Goal: Task Accomplishment & Management: Manage account settings

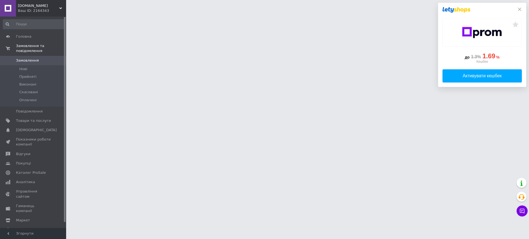
click at [520, 9] on icon at bounding box center [519, 9] width 4 height 4
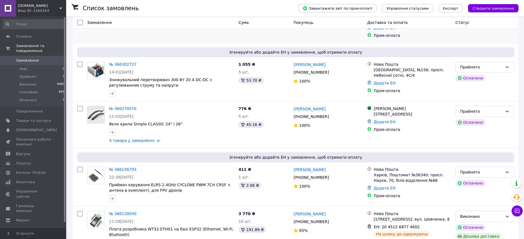
scroll to position [103, 0]
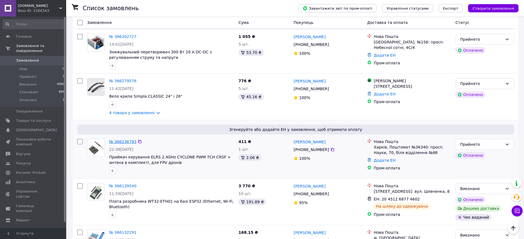
click at [124, 140] on link "№ 366236793" at bounding box center [122, 142] width 27 height 4
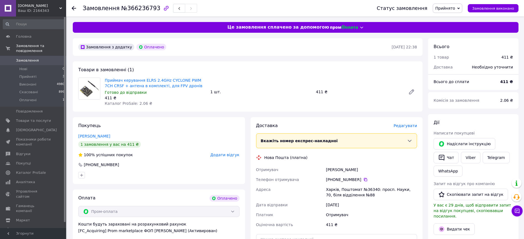
click at [409, 132] on div "Доставка Редагувати Вкажіть номер експрес-накладної Обов'язково введіть номер е…" at bounding box center [336, 203] width 161 height 160
click at [404, 127] on span "Редагувати" at bounding box center [404, 126] width 23 height 4
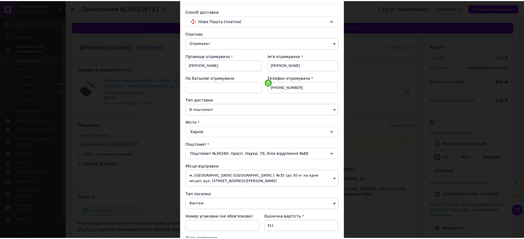
scroll to position [194, 0]
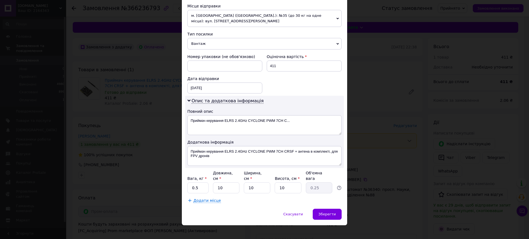
click at [381, 138] on div "× Редагування доставки Спосіб доставки Нова Пошта (платна) Платник Отримувач Ві…" at bounding box center [264, 119] width 529 height 239
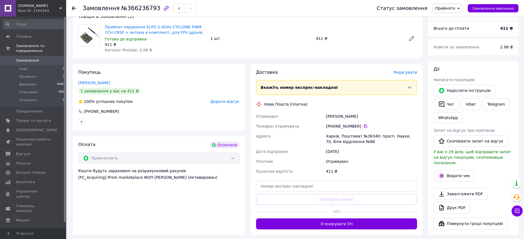
scroll to position [138, 0]
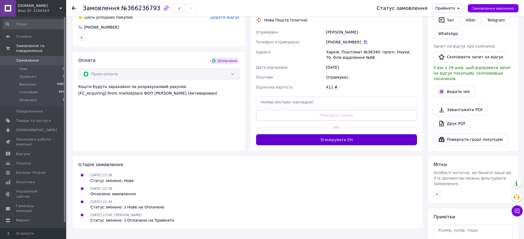
click at [364, 138] on button "Згенерувати ЕН" at bounding box center [336, 139] width 161 height 11
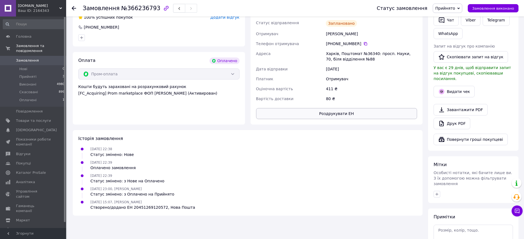
click at [354, 116] on button "Роздрукувати ЕН" at bounding box center [336, 113] width 161 height 11
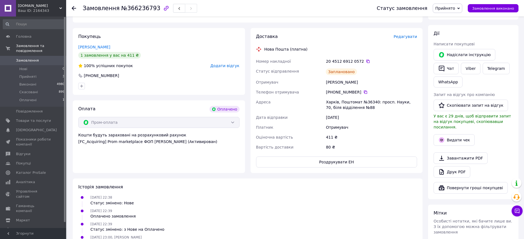
scroll to position [69, 0]
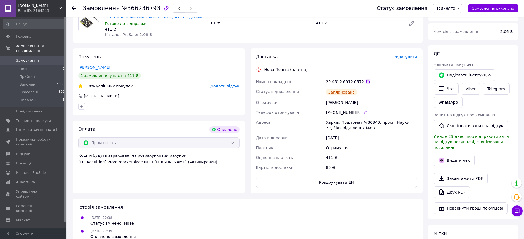
click at [366, 80] on icon at bounding box center [368, 82] width 4 height 4
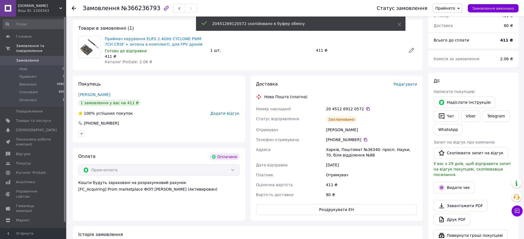
scroll to position [0, 0]
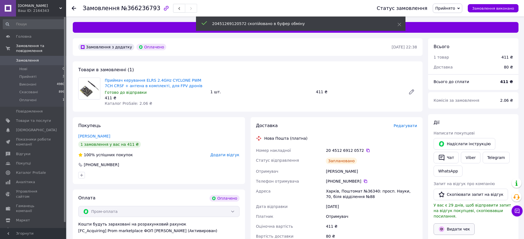
click at [456, 225] on button "Видати чек" at bounding box center [453, 230] width 41 height 12
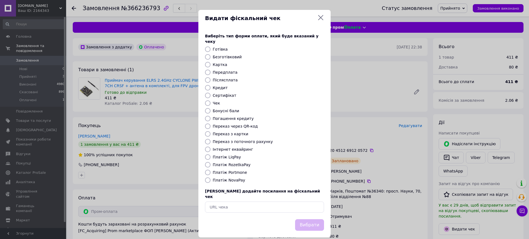
click at [234, 163] on label "Платіж RozetkaPay" at bounding box center [232, 165] width 38 height 4
click at [211, 162] on input "Платіж RozetkaPay" at bounding box center [208, 165] width 6 height 6
radio input "true"
click at [312, 220] on button "Вибрати" at bounding box center [309, 226] width 29 height 12
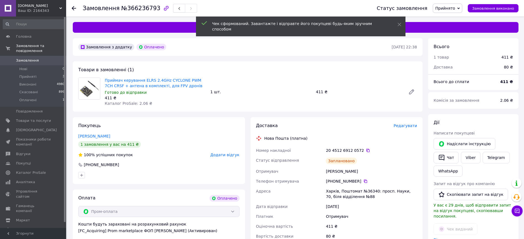
click at [446, 238] on link "Відкрити чек" at bounding box center [446, 240] width 27 height 4
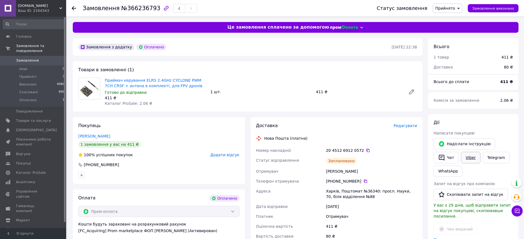
click at [470, 154] on link "Viber" at bounding box center [470, 158] width 19 height 12
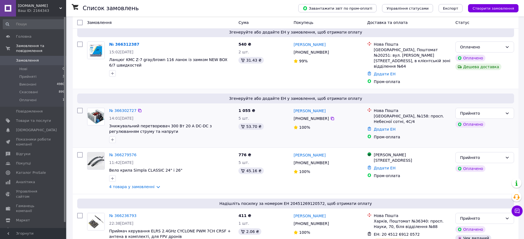
scroll to position [34, 0]
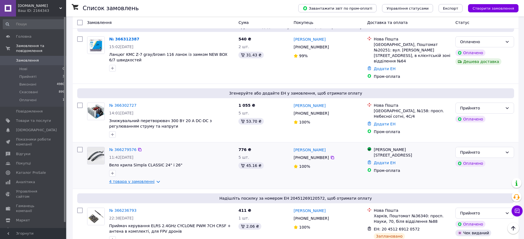
click at [144, 180] on link "4 товара у замовленні" at bounding box center [131, 182] width 45 height 4
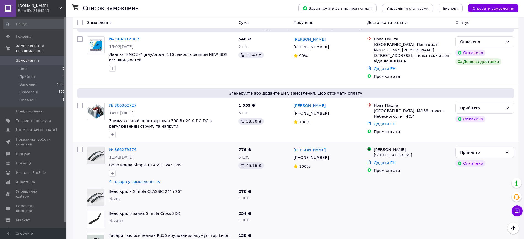
scroll to position [69, 0]
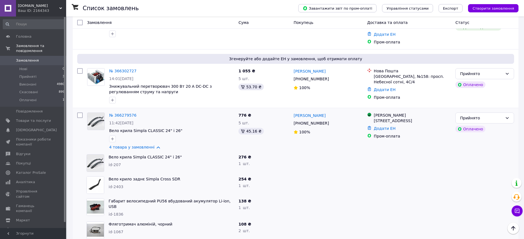
click at [135, 177] on span "Вело крило заднє Simpla Cross SDR" at bounding box center [171, 180] width 125 height 6
click at [134, 177] on link "Вело крило заднє Simpla Cross SDR" at bounding box center [145, 179] width 72 height 4
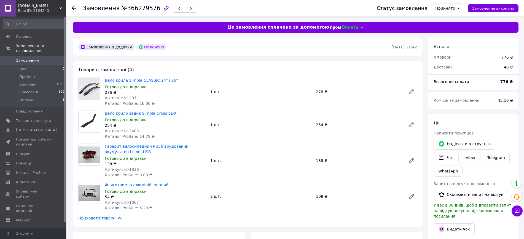
click at [131, 114] on link "Вело крило заднє Simpla Cross SDR" at bounding box center [141, 113] width 72 height 4
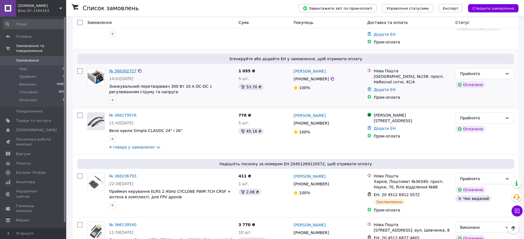
scroll to position [69, 0]
click at [119, 69] on link "№ 366302727" at bounding box center [122, 71] width 27 height 4
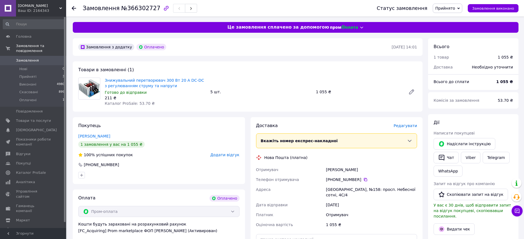
click at [410, 125] on span "Редагувати" at bounding box center [404, 126] width 23 height 4
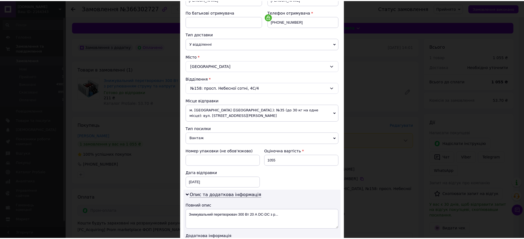
scroll to position [172, 0]
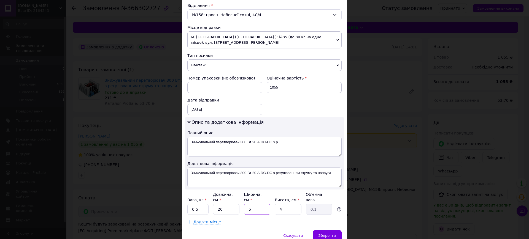
click at [246, 204] on input "5" at bounding box center [257, 209] width 26 height 11
type input "15"
type input "0.3"
type input "15"
click at [332, 234] on span "Зберегти" at bounding box center [327, 236] width 17 height 4
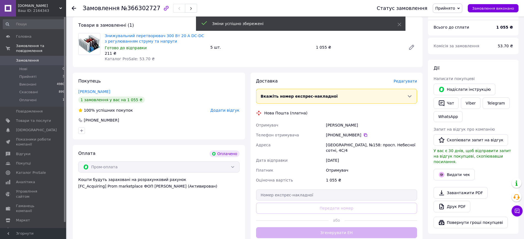
scroll to position [69, 0]
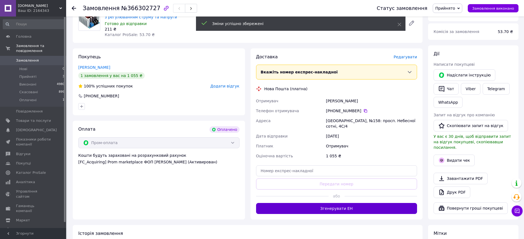
click at [330, 204] on button "Згенерувати ЕН" at bounding box center [336, 208] width 161 height 11
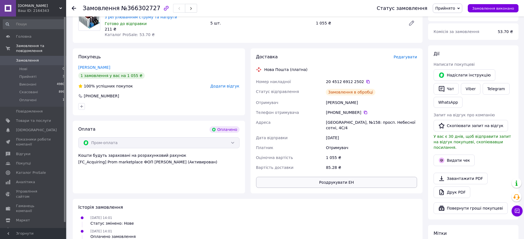
click at [360, 178] on button "Роздрукувати ЕН" at bounding box center [336, 182] width 161 height 11
click at [501, 9] on span "Замовлення виконано" at bounding box center [493, 8] width 42 height 4
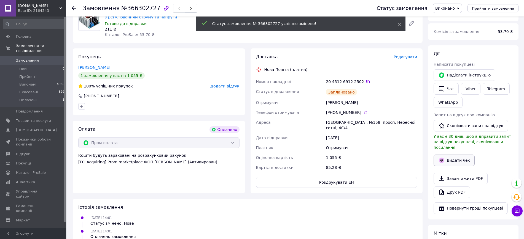
click at [456, 159] on button "Видати чек" at bounding box center [453, 161] width 41 height 12
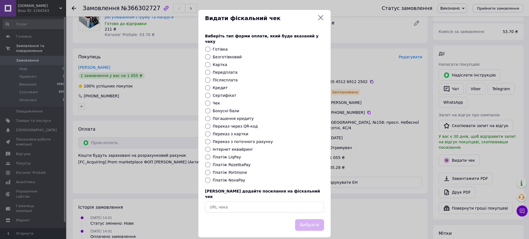
click at [230, 163] on label "Платіж RozetkaPay" at bounding box center [232, 165] width 38 height 4
click at [211, 162] on input "Платіж RozetkaPay" at bounding box center [208, 165] width 6 height 6
radio input "true"
click at [315, 220] on button "Вибрати" at bounding box center [309, 226] width 29 height 12
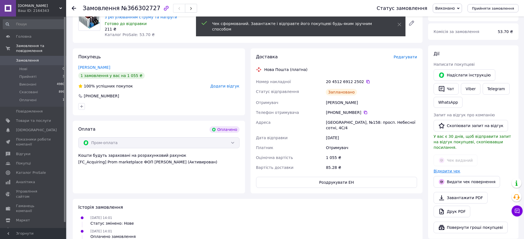
click at [440, 169] on link "Відкрити чек" at bounding box center [446, 171] width 27 height 4
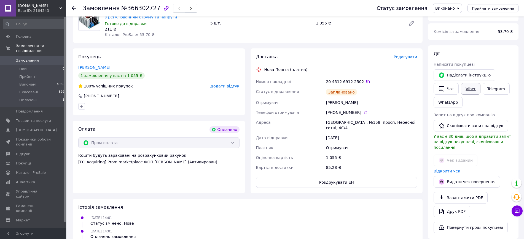
click at [469, 89] on link "Viber" at bounding box center [470, 89] width 19 height 12
click at [366, 81] on icon at bounding box center [367, 81] width 3 height 3
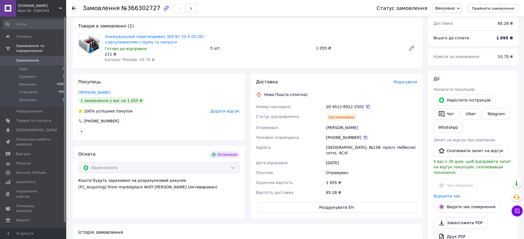
scroll to position [34, 0]
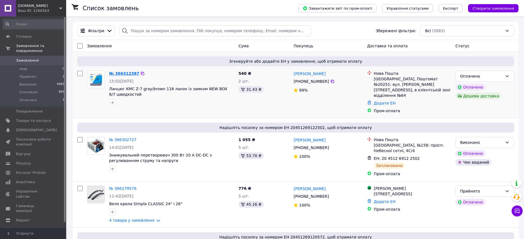
click at [125, 71] on link "№ 366312387" at bounding box center [124, 73] width 30 height 4
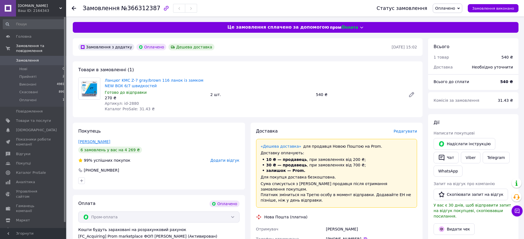
click at [97, 142] on link "Полищук Ольга" at bounding box center [94, 142] width 32 height 4
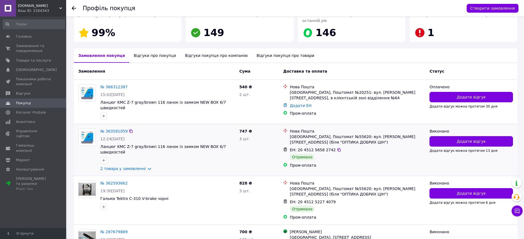
scroll to position [103, 0]
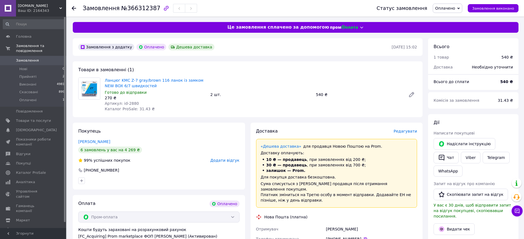
click at [404, 132] on span "Редагувати" at bounding box center [404, 131] width 23 height 4
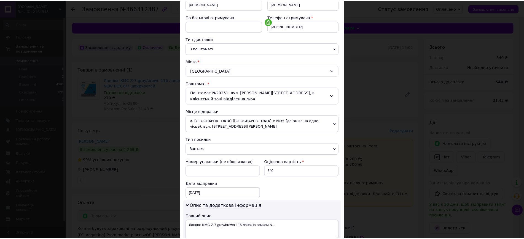
scroll to position [172, 0]
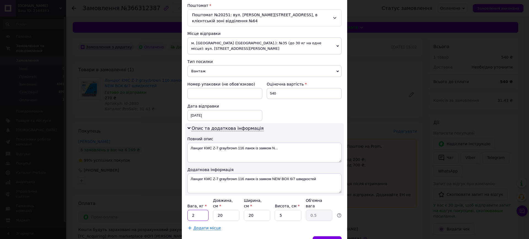
drag, startPoint x: 199, startPoint y: 209, endPoint x: 190, endPoint y: 209, distance: 9.1
click at [190, 210] on input "2" at bounding box center [197, 215] width 21 height 11
type input "0.5"
click at [328, 237] on div "Зберегти" at bounding box center [327, 242] width 29 height 11
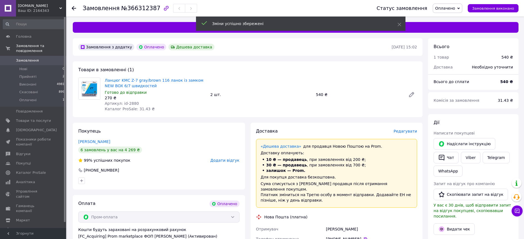
scroll to position [103, 0]
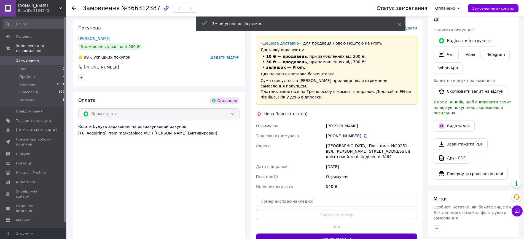
click at [329, 234] on button "Згенерувати ЕН" at bounding box center [336, 239] width 161 height 11
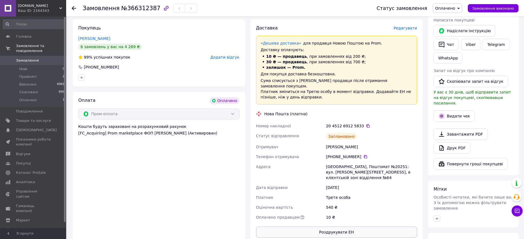
click at [340, 227] on button "Роздрукувати ЕН" at bounding box center [336, 232] width 161 height 11
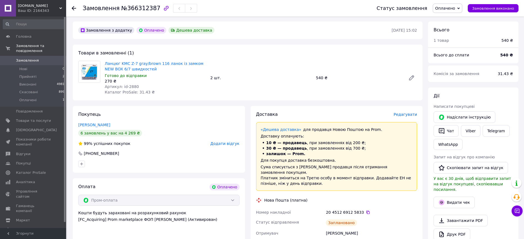
scroll to position [0, 0]
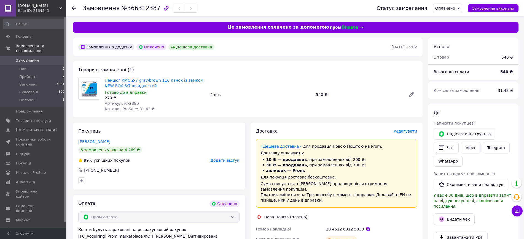
click at [366, 228] on icon at bounding box center [367, 229] width 3 height 3
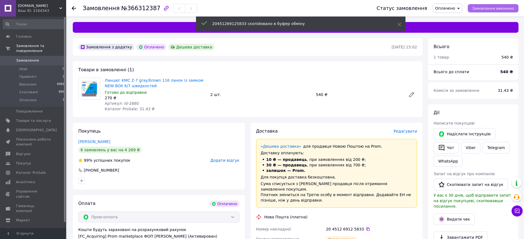
click at [498, 6] on span "Замовлення виконано" at bounding box center [493, 8] width 42 height 4
click at [458, 215] on button "Видати чек" at bounding box center [453, 220] width 41 height 12
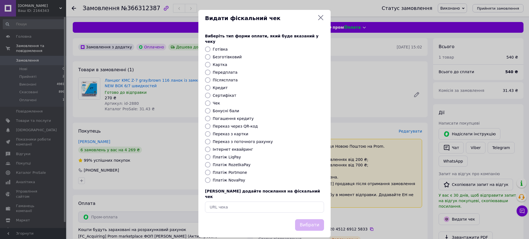
click at [224, 163] on label "Платіж RozetkaPay" at bounding box center [232, 165] width 38 height 4
click at [211, 162] on input "Платіж RozetkaPay" at bounding box center [208, 165] width 6 height 6
radio input "true"
click at [312, 220] on button "Вибрати" at bounding box center [309, 226] width 29 height 12
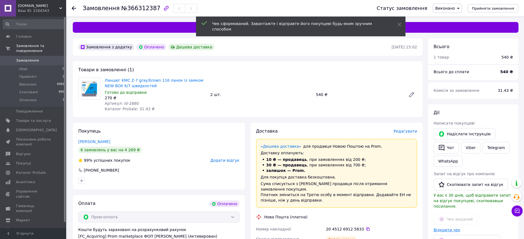
click at [439, 228] on link "Відкрити чек" at bounding box center [446, 230] width 27 height 4
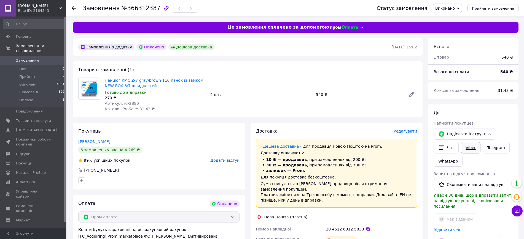
click at [469, 148] on link "Viber" at bounding box center [470, 148] width 19 height 12
click at [39, 9] on div "Ваш ID: 2164343" at bounding box center [42, 10] width 48 height 5
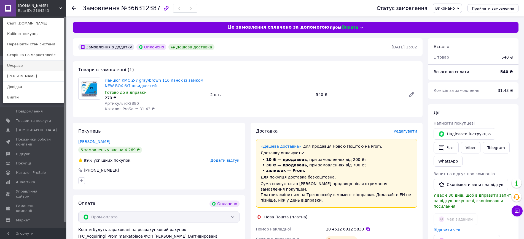
click at [31, 66] on link "UAspace" at bounding box center [33, 66] width 61 height 10
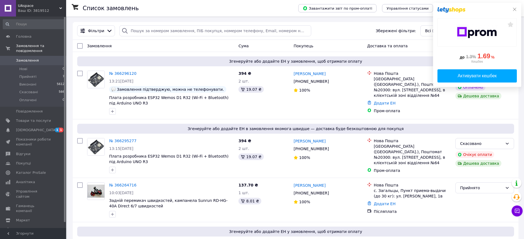
click at [515, 9] on icon at bounding box center [514, 9] width 3 height 3
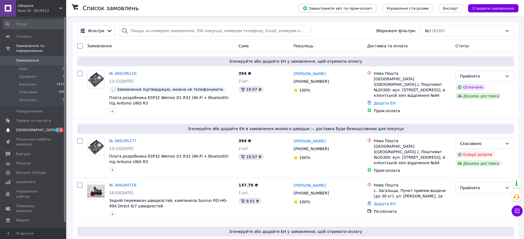
click at [35, 128] on span "[DEMOGRAPHIC_DATA]" at bounding box center [36, 130] width 41 height 5
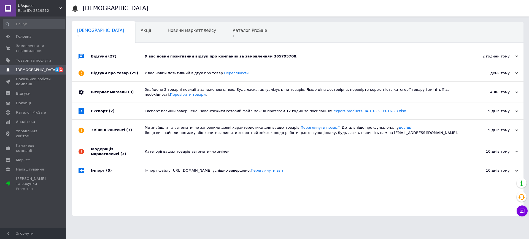
click at [223, 59] on div "У вас новий позитивний відгук про компанію за замовленням 365795708." at bounding box center [304, 56] width 318 height 5
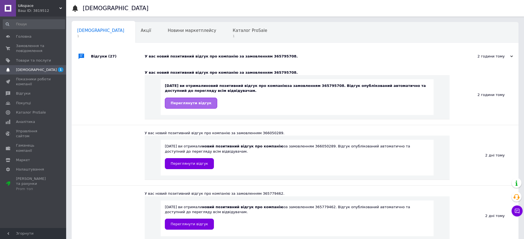
click at [187, 99] on link "Переглянути відгук" at bounding box center [191, 103] width 52 height 11
click at [233, 29] on span "Каталог ProSale" at bounding box center [250, 30] width 34 height 5
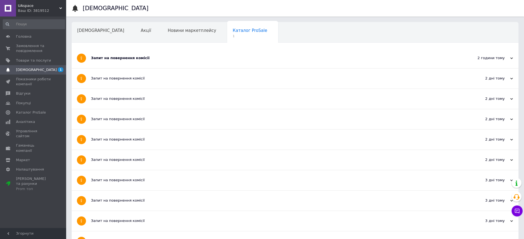
click at [125, 56] on div "Запит на повернення комісії" at bounding box center [274, 58] width 367 height 5
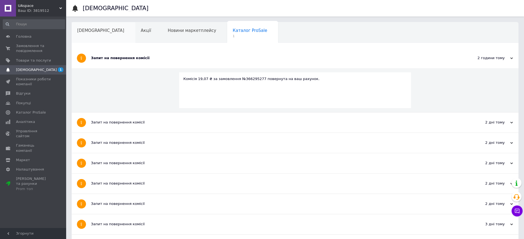
click at [96, 29] on span "[DEMOGRAPHIC_DATA]" at bounding box center [100, 30] width 47 height 5
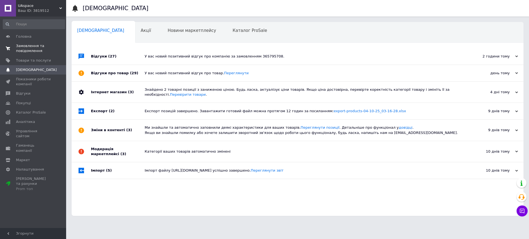
click at [24, 44] on span "Замовлення та повідомлення" at bounding box center [33, 49] width 35 height 10
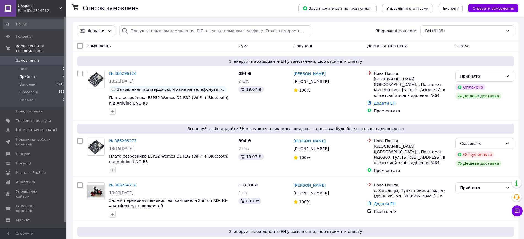
click at [30, 74] on span "Прийняті" at bounding box center [27, 76] width 17 height 5
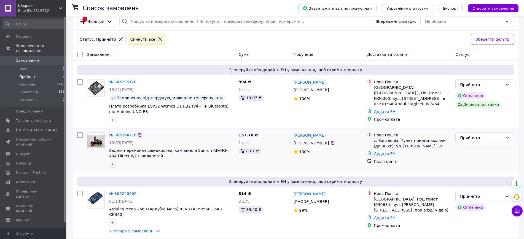
scroll to position [201, 0]
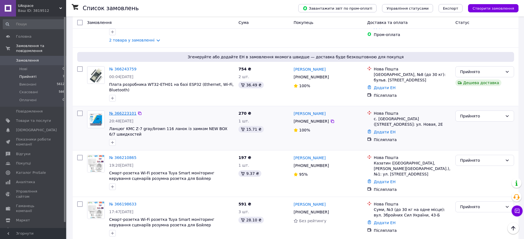
click at [123, 111] on link "№ 366223101" at bounding box center [122, 113] width 27 height 4
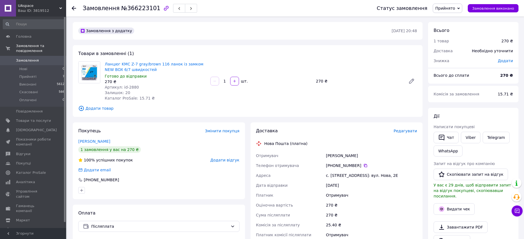
click at [409, 130] on span "Редагувати" at bounding box center [404, 131] width 23 height 4
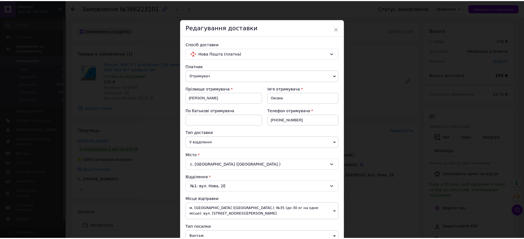
scroll to position [138, 0]
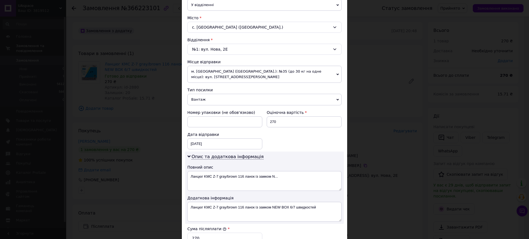
click at [200, 102] on span "Вантаж" at bounding box center [264, 100] width 154 height 12
click at [366, 84] on div "× Редагування доставки Спосіб доставки Нова Пошта (платна) Платник Отримувач Ві…" at bounding box center [264, 119] width 529 height 239
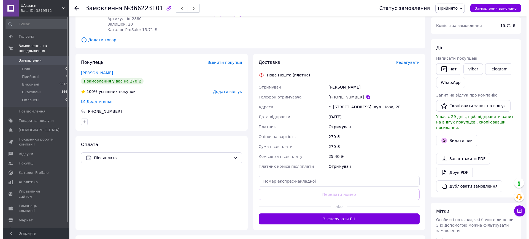
scroll to position [69, 0]
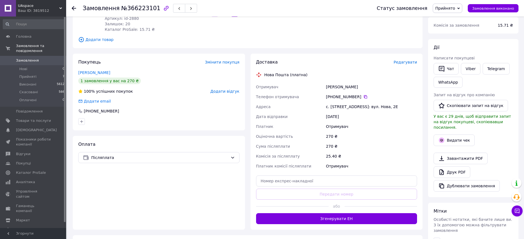
click at [409, 61] on span "Редагувати" at bounding box center [404, 62] width 23 height 4
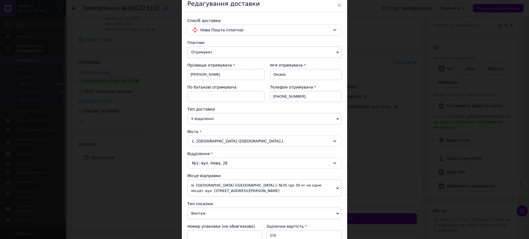
scroll to position [34, 0]
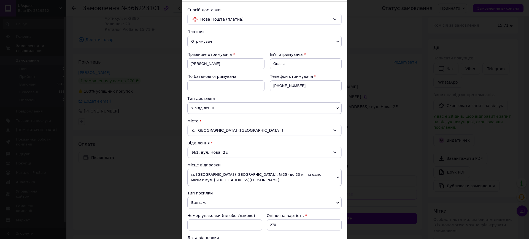
click at [208, 206] on span "Вантаж" at bounding box center [264, 203] width 154 height 12
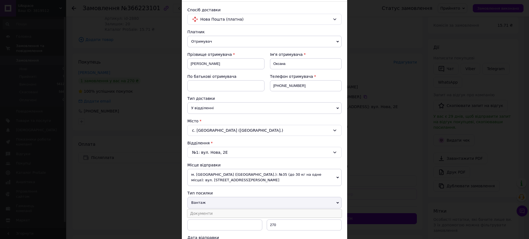
click at [206, 211] on li "Документи" at bounding box center [264, 214] width 154 height 8
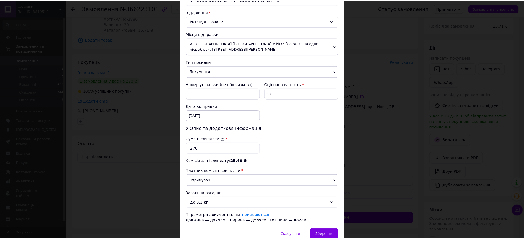
scroll to position [172, 0]
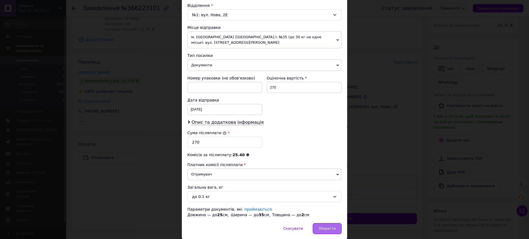
click at [328, 226] on div "Зберегти" at bounding box center [327, 228] width 29 height 11
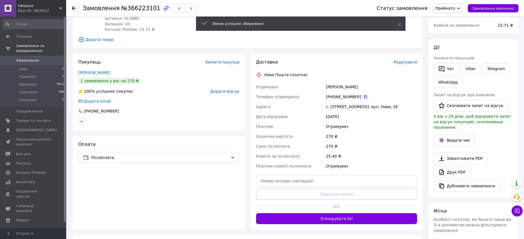
click at [330, 218] on button "Згенерувати ЕН" at bounding box center [336, 219] width 161 height 11
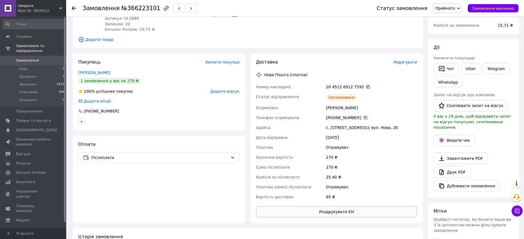
click at [331, 212] on button "Роздрукувати ЕН" at bounding box center [336, 212] width 161 height 11
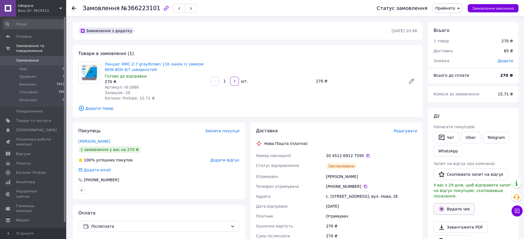
click at [453, 204] on button "Видати чек" at bounding box center [453, 210] width 41 height 12
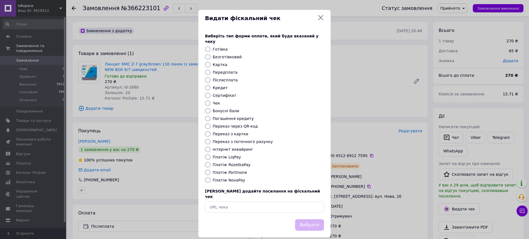
click at [225, 178] on label "Платіж NovaPay" at bounding box center [229, 180] width 33 height 4
click at [211, 178] on input "Платіж NovaPay" at bounding box center [208, 181] width 6 height 6
radio input "true"
click at [315, 220] on button "Вибрати" at bounding box center [309, 226] width 29 height 12
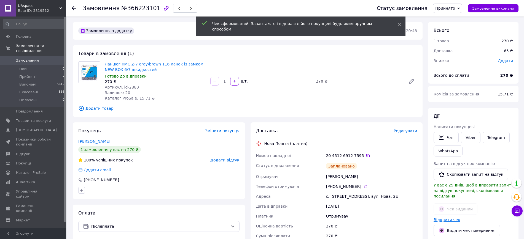
click at [452, 218] on link "Відкрити чек" at bounding box center [446, 220] width 27 height 4
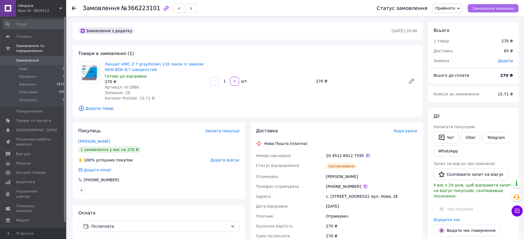
click at [499, 8] on span "Замовлення виконано" at bounding box center [493, 8] width 42 height 4
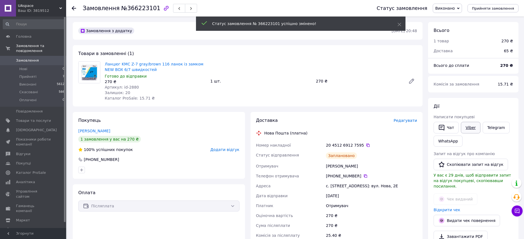
click at [468, 133] on link "Viber" at bounding box center [470, 128] width 19 height 12
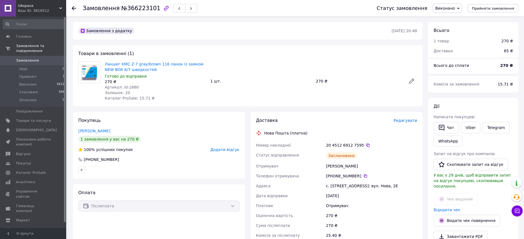
click at [364, 147] on div "20 4512 6912 7595" at bounding box center [371, 146] width 91 height 6
click at [366, 144] on icon at bounding box center [367, 145] width 3 height 3
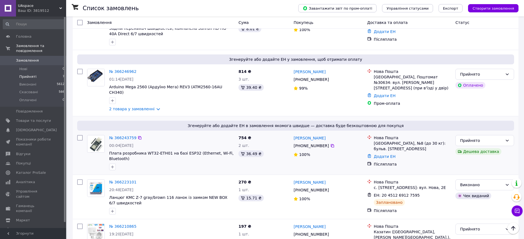
scroll to position [97, 0]
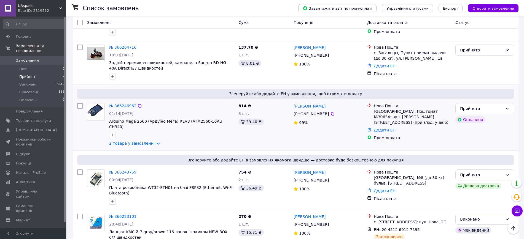
click at [138, 141] on link "2 товара у замовленні" at bounding box center [131, 143] width 45 height 4
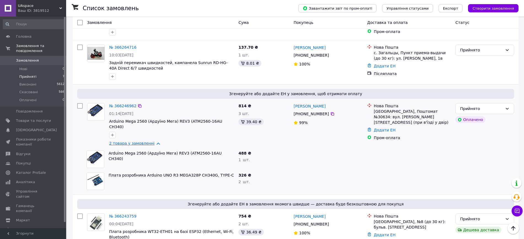
click at [138, 141] on link "2 товара у замовленні" at bounding box center [131, 143] width 45 height 4
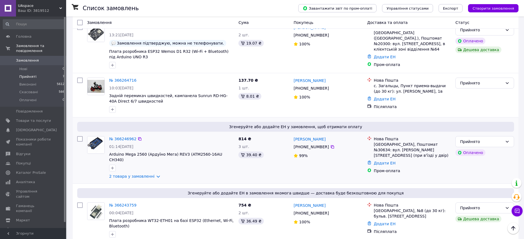
scroll to position [28, 0]
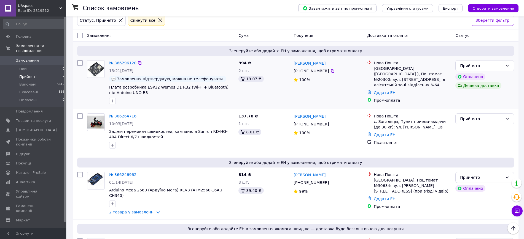
click at [127, 65] on link "№ 366296120" at bounding box center [122, 63] width 27 height 4
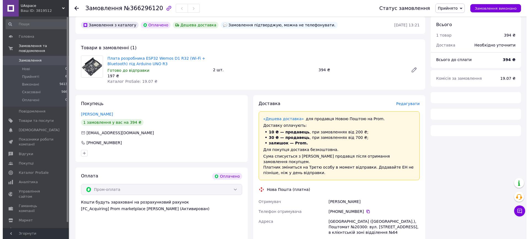
scroll to position [28, 0]
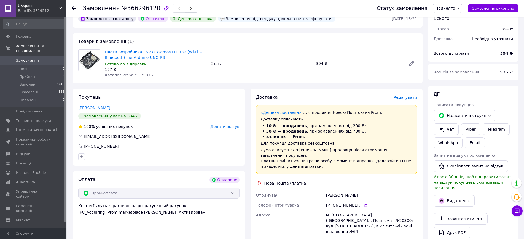
click at [406, 99] on span "Редагувати" at bounding box center [404, 97] width 23 height 4
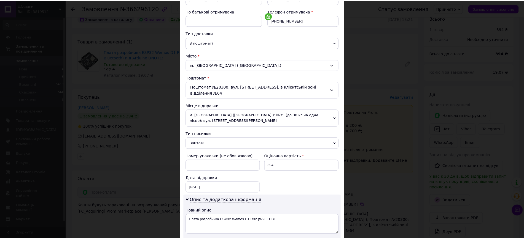
scroll to position [172, 0]
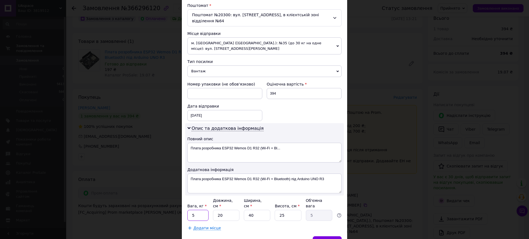
drag, startPoint x: 196, startPoint y: 205, endPoint x: 190, endPoint y: 204, distance: 6.4
click at [190, 210] on input "5" at bounding box center [197, 215] width 21 height 11
type input "0.5"
click at [293, 210] on input "25" at bounding box center [288, 215] width 26 height 11
type input "2"
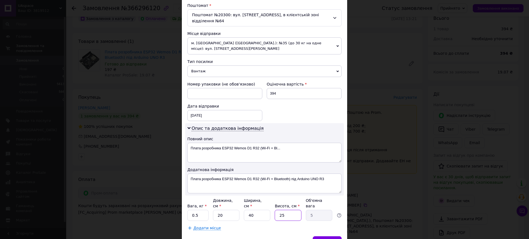
type input "0.4"
type input "2"
click at [330, 239] on span "Зберегти" at bounding box center [327, 242] width 17 height 4
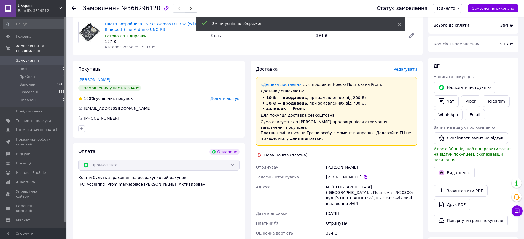
scroll to position [97, 0]
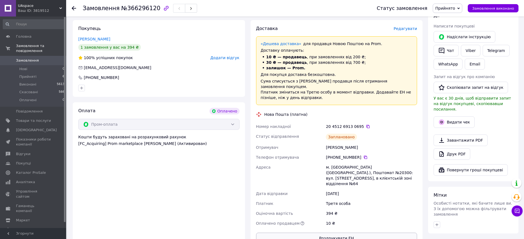
click at [355, 233] on button "Роздрукувати ЕН" at bounding box center [336, 238] width 161 height 11
click at [362, 124] on div "20 4512 6913 0695" at bounding box center [371, 127] width 91 height 6
click at [366, 125] on icon at bounding box center [368, 127] width 4 height 4
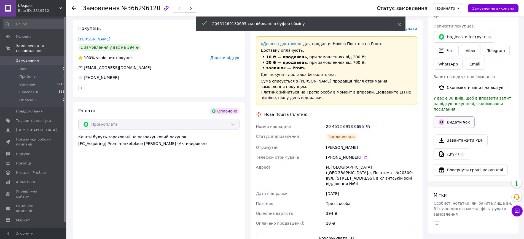
click at [464, 117] on button "Видати чек" at bounding box center [453, 123] width 41 height 12
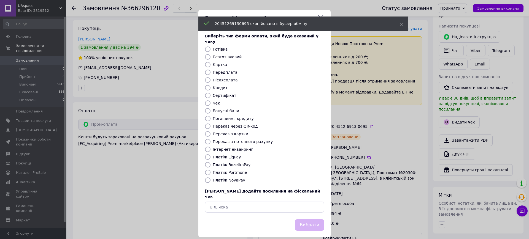
click at [239, 163] on label "Платіж RozetkaPay" at bounding box center [232, 165] width 38 height 4
click at [211, 162] on input "Платіж RozetkaPay" at bounding box center [208, 165] width 6 height 6
radio input "true"
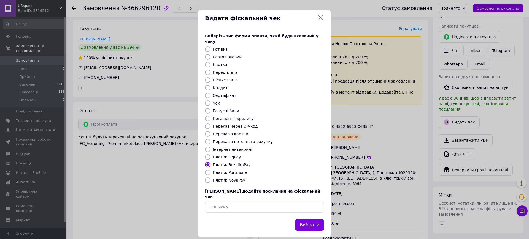
click at [315, 220] on button "Вибрати" at bounding box center [309, 226] width 29 height 12
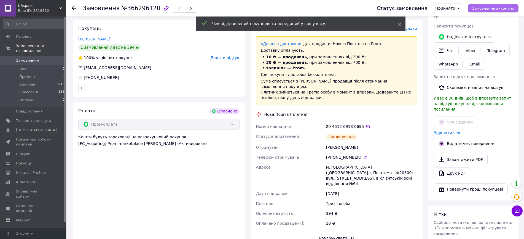
click at [499, 7] on span "Замовлення виконано" at bounding box center [493, 8] width 42 height 4
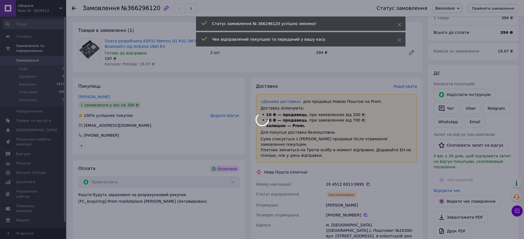
scroll to position [28, 0]
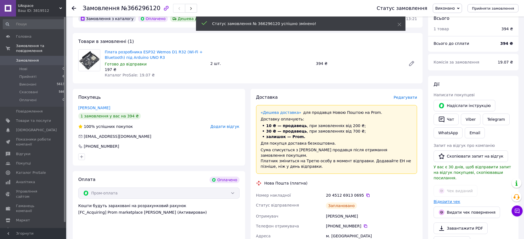
click at [443, 200] on link "Відкрити чек" at bounding box center [446, 202] width 27 height 4
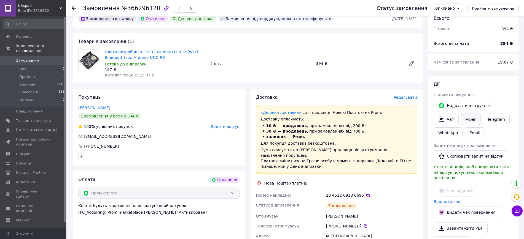
click at [471, 122] on link "Viber" at bounding box center [470, 120] width 19 height 12
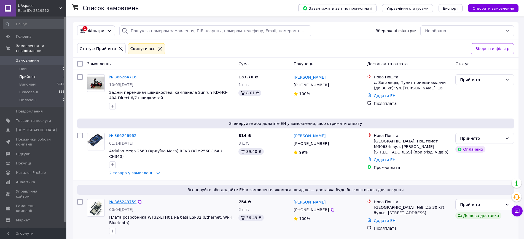
click at [128, 200] on link "№ 366243759" at bounding box center [122, 202] width 27 height 4
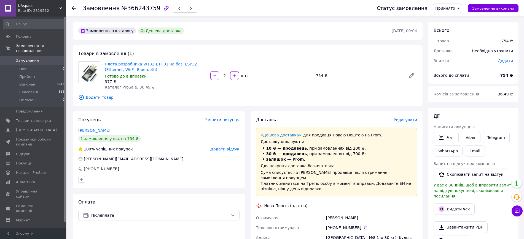
click at [411, 122] on span "Редагувати" at bounding box center [404, 120] width 23 height 4
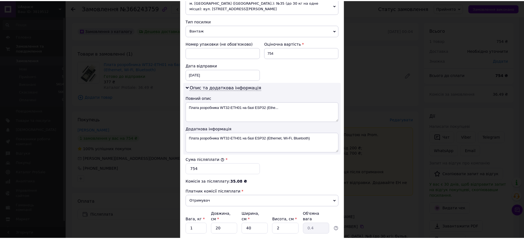
scroll to position [241, 0]
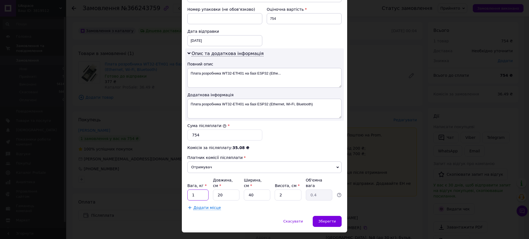
drag, startPoint x: 194, startPoint y: 191, endPoint x: 191, endPoint y: 190, distance: 3.6
click at [191, 190] on input "1" at bounding box center [197, 195] width 21 height 11
type input "0.5"
click at [324, 219] on div "Зберегти" at bounding box center [327, 221] width 29 height 11
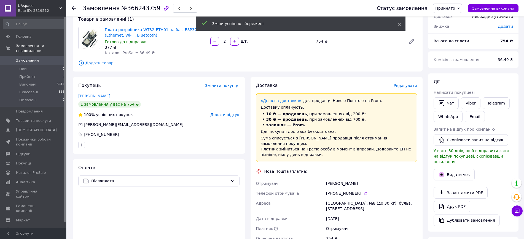
scroll to position [138, 0]
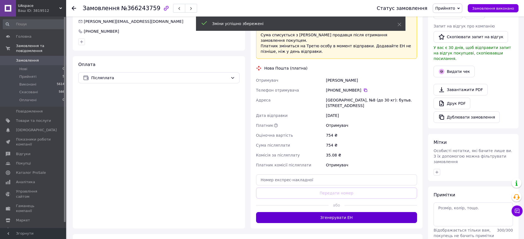
click at [336, 212] on button "Згенерувати ЕН" at bounding box center [336, 217] width 161 height 11
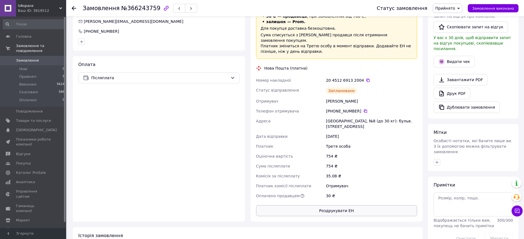
click at [347, 206] on button "Роздрукувати ЕН" at bounding box center [336, 211] width 161 height 11
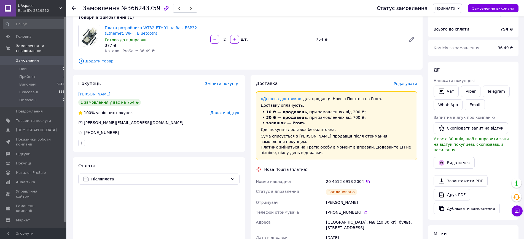
scroll to position [34, 0]
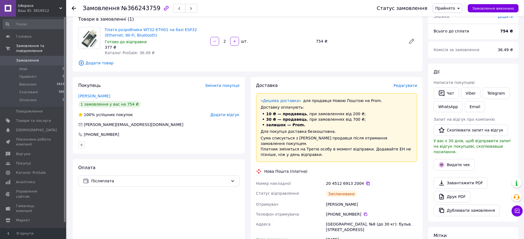
click at [366, 182] on icon at bounding box center [368, 184] width 4 height 4
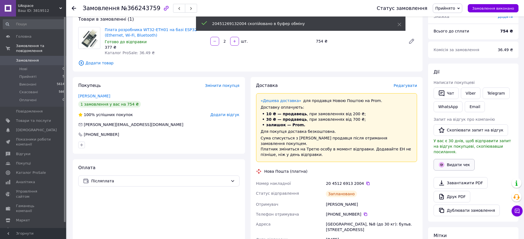
click at [466, 159] on button "Видати чек" at bounding box center [453, 165] width 41 height 12
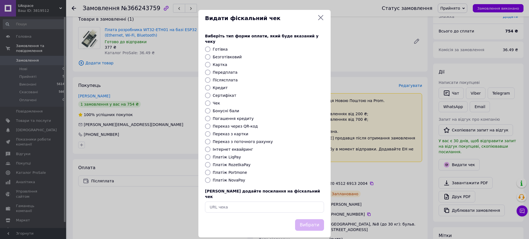
click at [221, 178] on label "Платіж NovaPay" at bounding box center [229, 180] width 33 height 4
click at [211, 178] on input "Платіж NovaPay" at bounding box center [208, 181] width 6 height 6
radio input "true"
click at [315, 220] on button "Вибрати" at bounding box center [309, 226] width 29 height 12
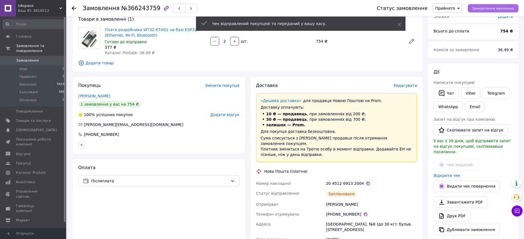
click at [496, 9] on span "Замовлення виконано" at bounding box center [493, 8] width 42 height 4
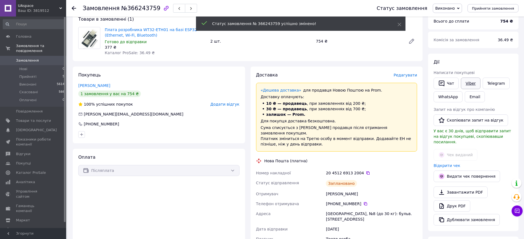
click at [469, 83] on link "Viber" at bounding box center [470, 84] width 19 height 12
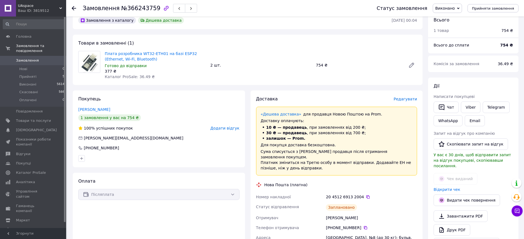
scroll to position [0, 0]
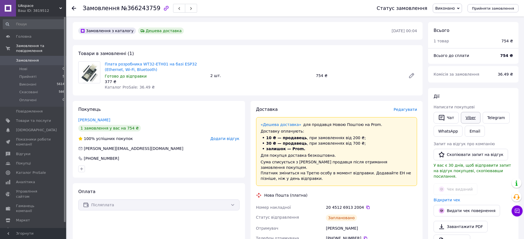
click at [471, 118] on link "Viber" at bounding box center [470, 118] width 19 height 12
click at [450, 198] on link "Відкрити чек" at bounding box center [446, 200] width 27 height 4
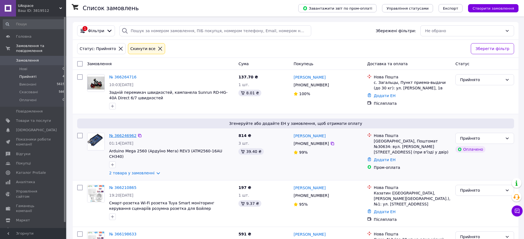
click at [132, 135] on link "№ 366246962" at bounding box center [122, 136] width 27 height 4
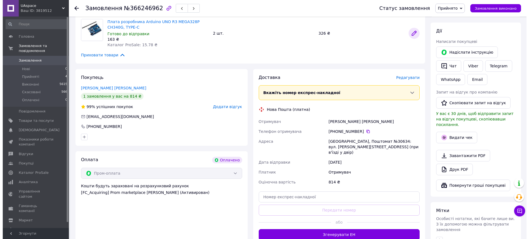
scroll to position [69, 0]
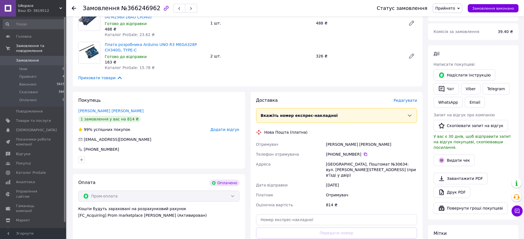
click at [405, 98] on span "Редагувати" at bounding box center [404, 100] width 23 height 4
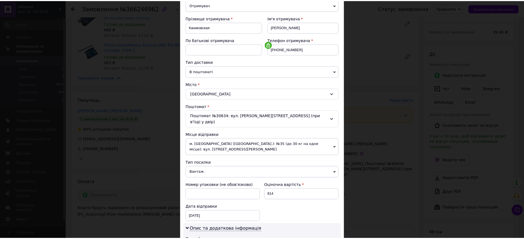
scroll to position [194, 0]
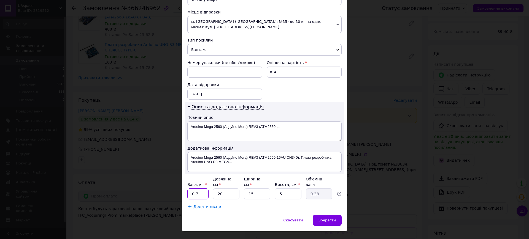
click at [201, 189] on input "0.7" at bounding box center [197, 194] width 21 height 11
type input "0.5"
click at [332, 218] on span "Зберегти" at bounding box center [327, 220] width 17 height 4
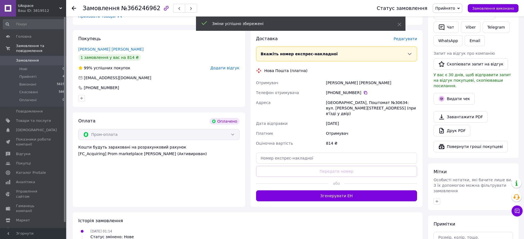
scroll to position [138, 0]
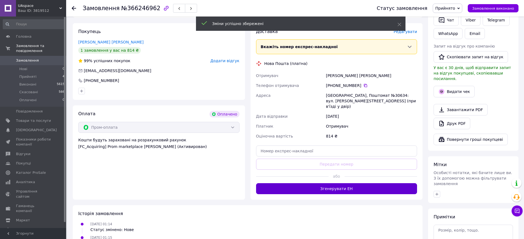
click at [343, 185] on button "Згенерувати ЕН" at bounding box center [336, 189] width 161 height 11
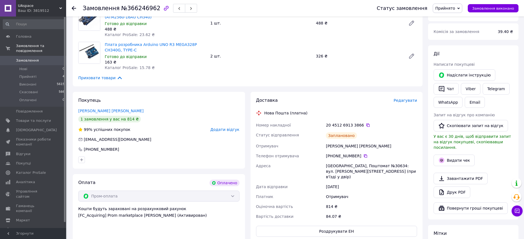
scroll to position [103, 0]
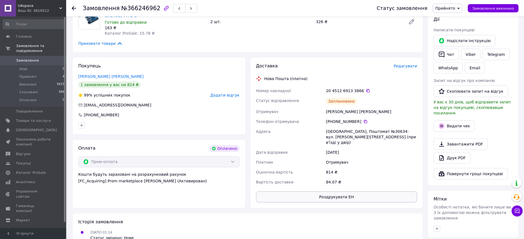
click at [348, 193] on button "Роздрукувати ЕН" at bounding box center [336, 197] width 161 height 11
click at [366, 90] on icon at bounding box center [367, 90] width 3 height 3
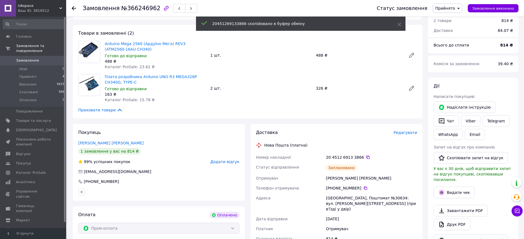
scroll to position [34, 0]
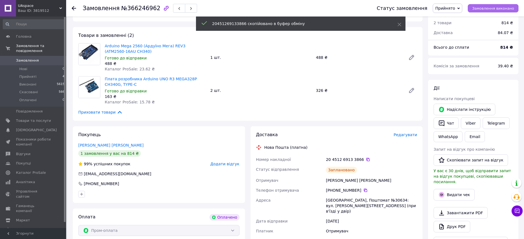
click at [498, 7] on span "Замовлення виконано" at bounding box center [493, 8] width 42 height 4
click at [462, 189] on button "Видати чек" at bounding box center [453, 195] width 41 height 12
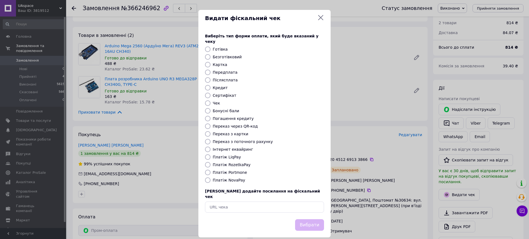
click at [241, 163] on label "Платіж RozetkaPay" at bounding box center [232, 165] width 38 height 4
click at [211, 163] on input "Платіж RozetkaPay" at bounding box center [208, 165] width 6 height 6
radio input "true"
click at [319, 220] on button "Вибрати" at bounding box center [309, 226] width 29 height 12
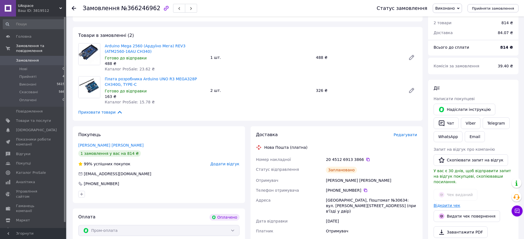
click at [449, 204] on link "Відкрити чек" at bounding box center [446, 206] width 27 height 4
click at [475, 123] on link "Viber" at bounding box center [470, 124] width 19 height 12
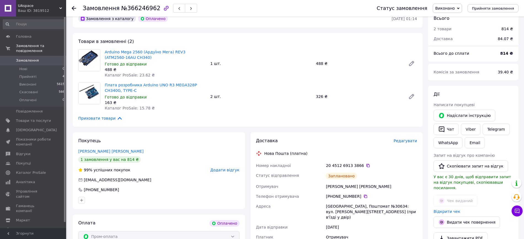
scroll to position [0, 0]
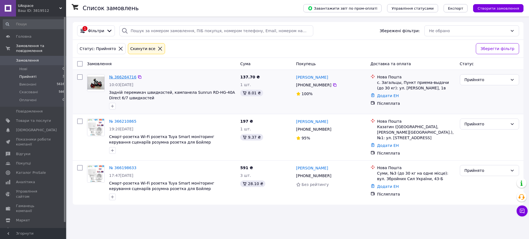
click at [125, 75] on link "№ 366264716" at bounding box center [122, 77] width 27 height 4
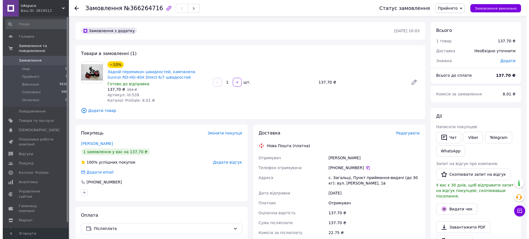
scroll to position [34, 0]
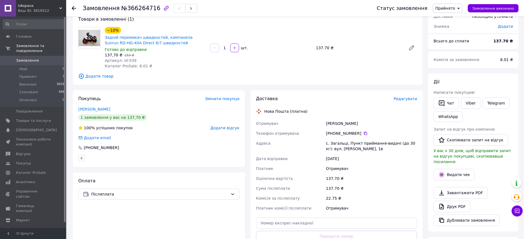
click at [401, 98] on span "Редагувати" at bounding box center [404, 99] width 23 height 4
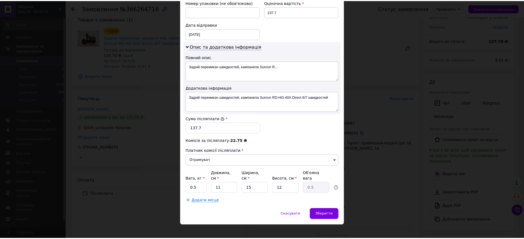
scroll to position [248, 0]
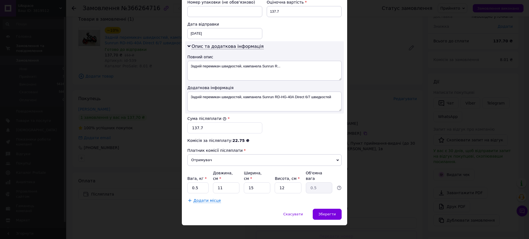
click at [394, 124] on div "× Редагування доставки Спосіб доставки Нова Пошта (платна) Платник Отримувач Ві…" at bounding box center [264, 119] width 529 height 239
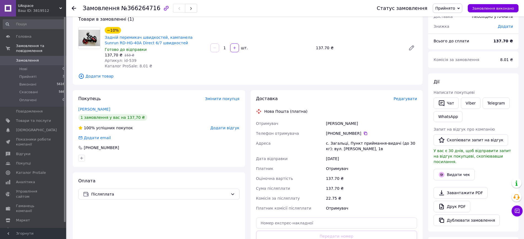
scroll to position [103, 0]
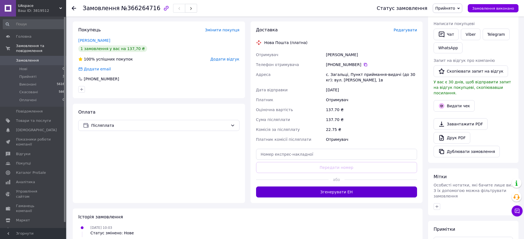
click at [348, 192] on button "Згенерувати ЕН" at bounding box center [336, 192] width 161 height 11
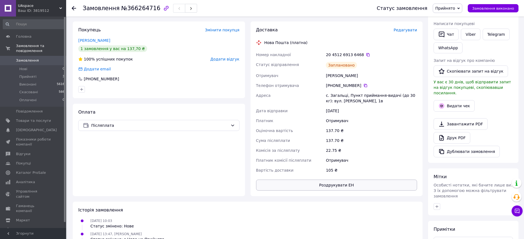
click at [344, 189] on button "Роздрукувати ЕН" at bounding box center [336, 185] width 161 height 11
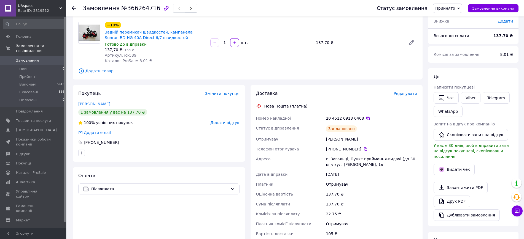
scroll to position [34, 0]
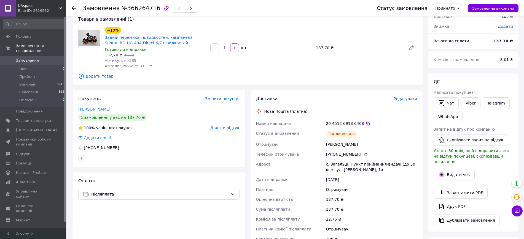
click at [366, 123] on icon at bounding box center [368, 124] width 4 height 4
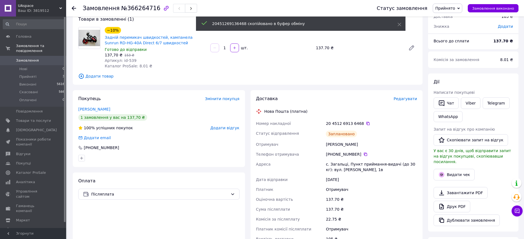
scroll to position [0, 0]
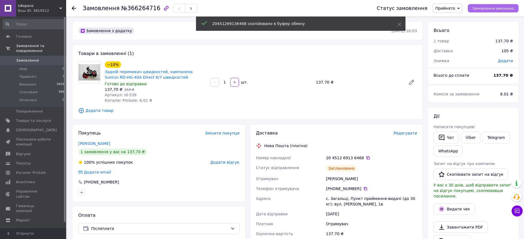
click at [506, 5] on button "Замовлення виконано" at bounding box center [493, 8] width 51 height 8
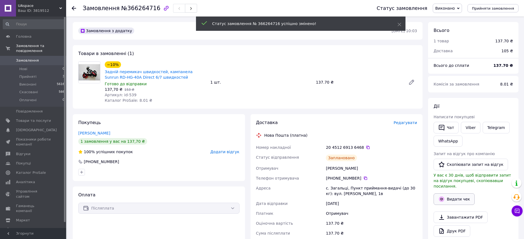
click at [463, 194] on button "Видати чек" at bounding box center [453, 200] width 41 height 12
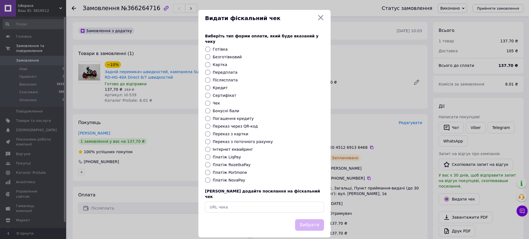
click at [228, 178] on label "Платіж NovaPay" at bounding box center [229, 180] width 33 height 4
click at [211, 178] on input "Платіж NovaPay" at bounding box center [208, 181] width 6 height 6
radio input "true"
click at [311, 220] on button "Вибрати" at bounding box center [309, 226] width 29 height 12
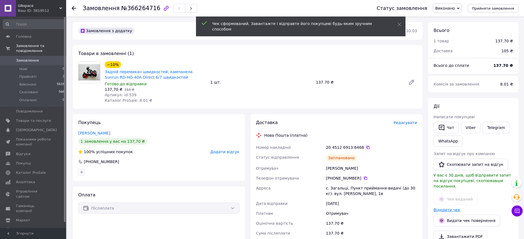
click at [441, 208] on link "Відкрити чек" at bounding box center [446, 210] width 27 height 4
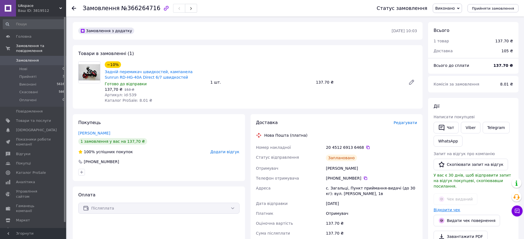
click at [450, 208] on link "Відкрити чек" at bounding box center [446, 210] width 27 height 4
click at [469, 134] on div "Viber" at bounding box center [470, 128] width 21 height 14
click at [469, 130] on link "Viber" at bounding box center [470, 128] width 19 height 12
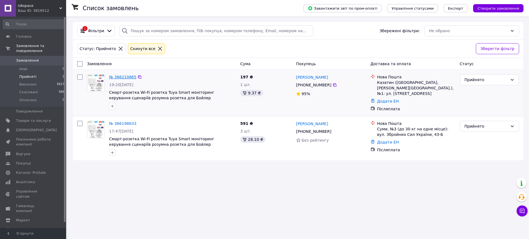
click at [117, 77] on link "№ 366210865" at bounding box center [122, 77] width 27 height 4
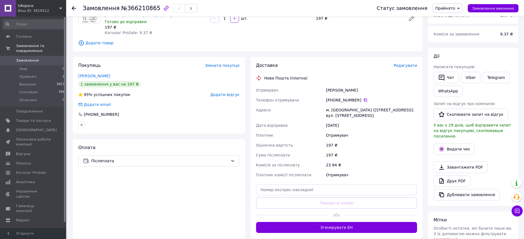
scroll to position [69, 0]
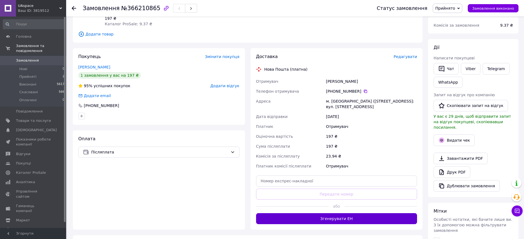
click at [352, 219] on button "Згенерувати ЕН" at bounding box center [336, 219] width 161 height 11
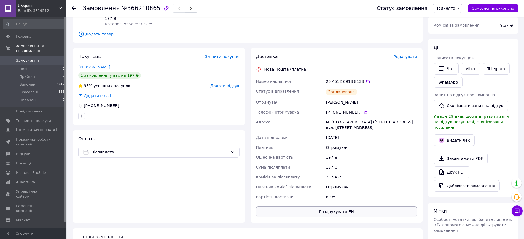
click at [366, 210] on button "Роздрукувати ЕН" at bounding box center [336, 212] width 161 height 11
click at [366, 83] on icon at bounding box center [367, 81] width 3 height 3
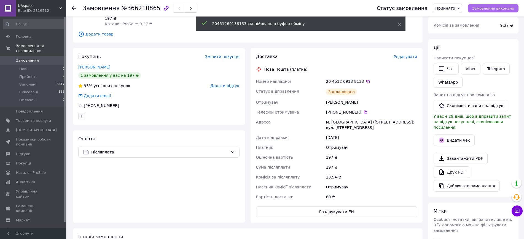
click at [502, 7] on span "Замовлення виконано" at bounding box center [493, 8] width 42 height 4
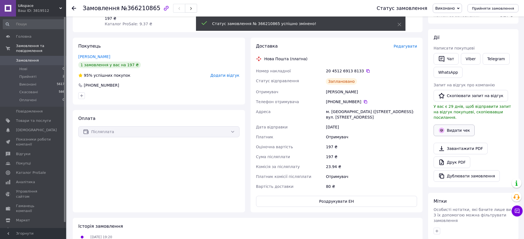
click at [462, 126] on button "Видати чек" at bounding box center [453, 131] width 41 height 12
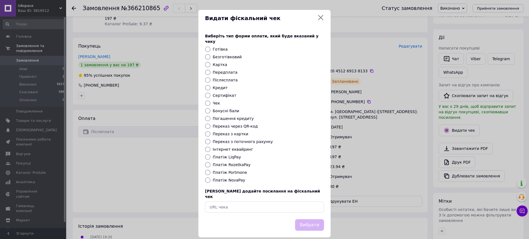
click at [233, 178] on label "Платіж NovaPay" at bounding box center [229, 180] width 33 height 4
click at [211, 178] on input "Платіж NovaPay" at bounding box center [208, 181] width 6 height 6
radio input "true"
click at [320, 220] on button "Вибрати" at bounding box center [309, 226] width 29 height 12
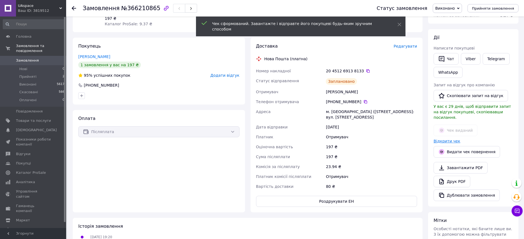
click at [451, 139] on link "Відкрити чек" at bounding box center [446, 141] width 27 height 4
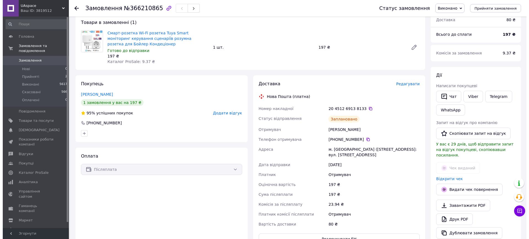
scroll to position [0, 0]
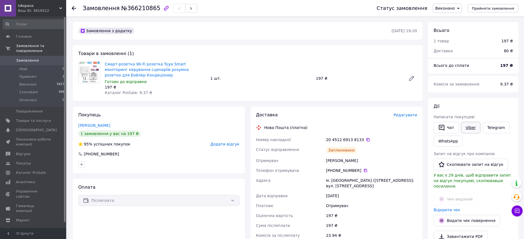
click at [473, 128] on link "Viber" at bounding box center [470, 128] width 19 height 12
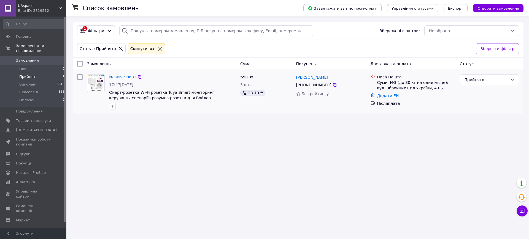
click at [126, 76] on link "№ 366198633" at bounding box center [122, 77] width 27 height 4
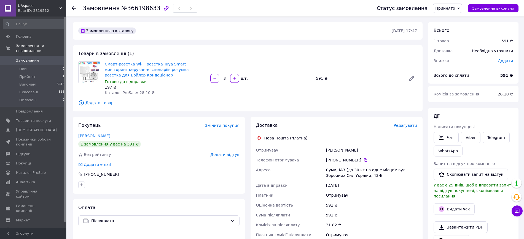
click at [406, 126] on span "Редагувати" at bounding box center [404, 125] width 23 height 4
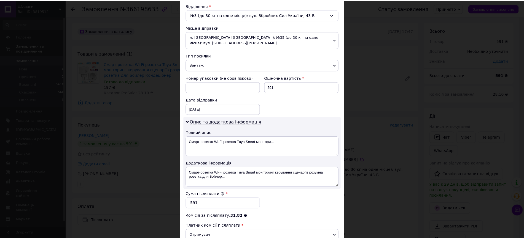
scroll to position [248, 0]
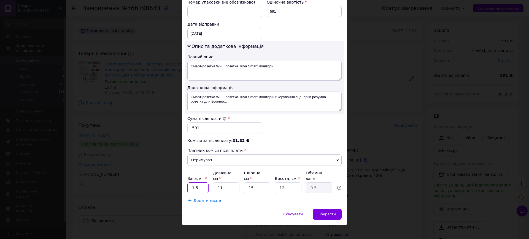
click at [190, 183] on input "1.5" at bounding box center [197, 188] width 21 height 11
type input "0.5"
click at [335, 209] on div "Зберегти" at bounding box center [327, 214] width 29 height 11
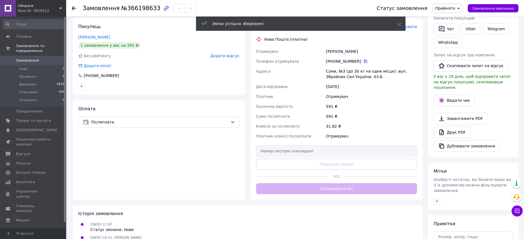
scroll to position [103, 0]
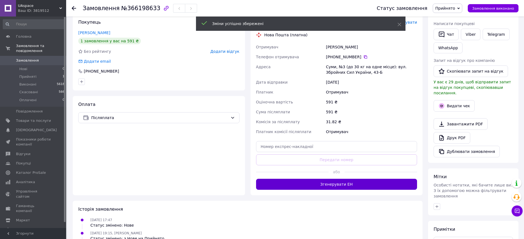
click at [354, 185] on button "Згенерувати ЕН" at bounding box center [336, 184] width 161 height 11
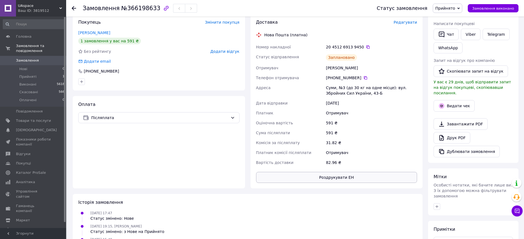
click at [350, 180] on button "Роздрукувати ЕН" at bounding box center [336, 177] width 161 height 11
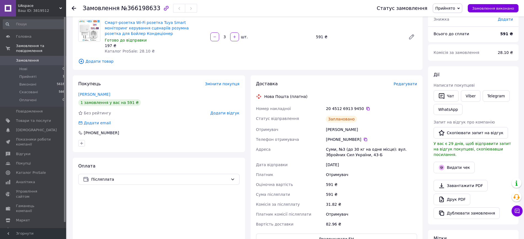
scroll to position [0, 0]
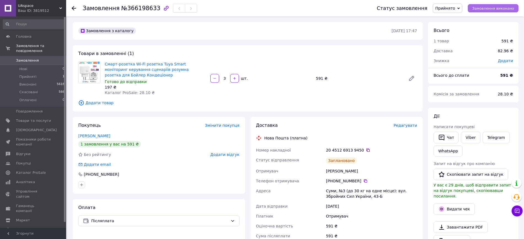
click at [502, 6] on span "Замовлення виконано" at bounding box center [493, 8] width 42 height 4
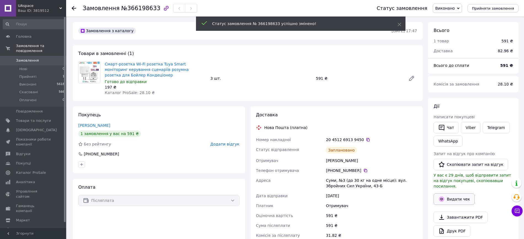
click at [459, 194] on button "Видати чек" at bounding box center [453, 200] width 41 height 12
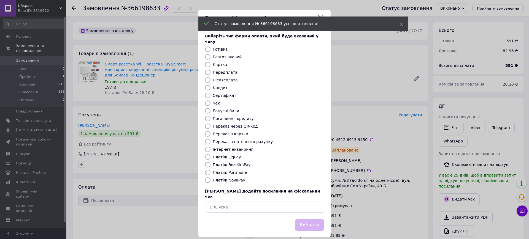
click at [229, 178] on label "Платіж NovaPay" at bounding box center [229, 180] width 33 height 4
click at [211, 178] on input "Платіж NovaPay" at bounding box center [208, 181] width 6 height 6
radio input "true"
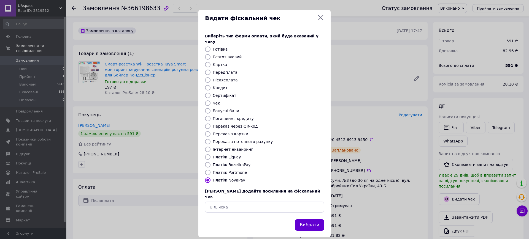
click at [319, 220] on button "Вибрати" at bounding box center [309, 226] width 29 height 12
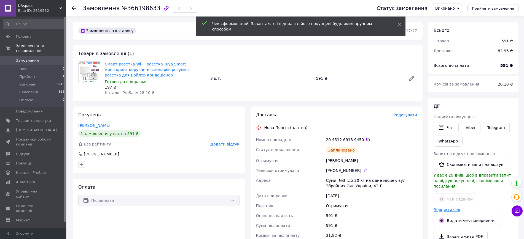
click at [451, 208] on link "Відкрити чек" at bounding box center [446, 210] width 27 height 4
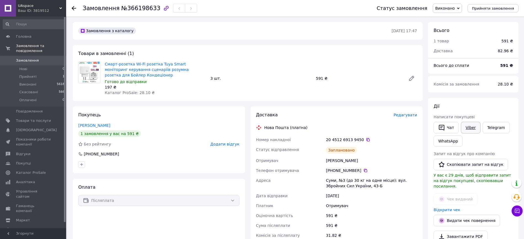
click at [474, 131] on link "Viber" at bounding box center [470, 128] width 19 height 12
click at [366, 138] on icon at bounding box center [367, 139] width 3 height 3
click at [43, 0] on div "UAspace Ваш ID: 3819512" at bounding box center [41, 8] width 50 height 17
